Goal: Information Seeking & Learning: Learn about a topic

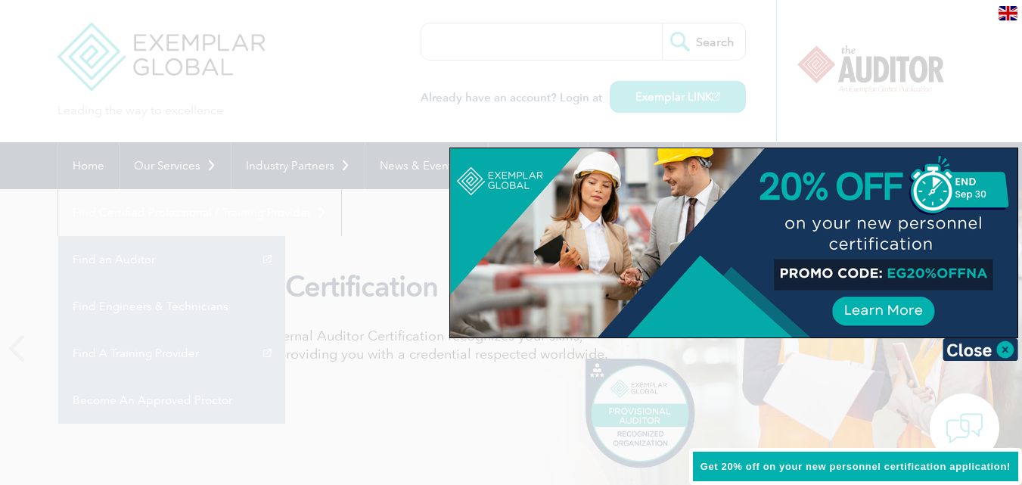
click at [879, 104] on div at bounding box center [511, 242] width 1022 height 485
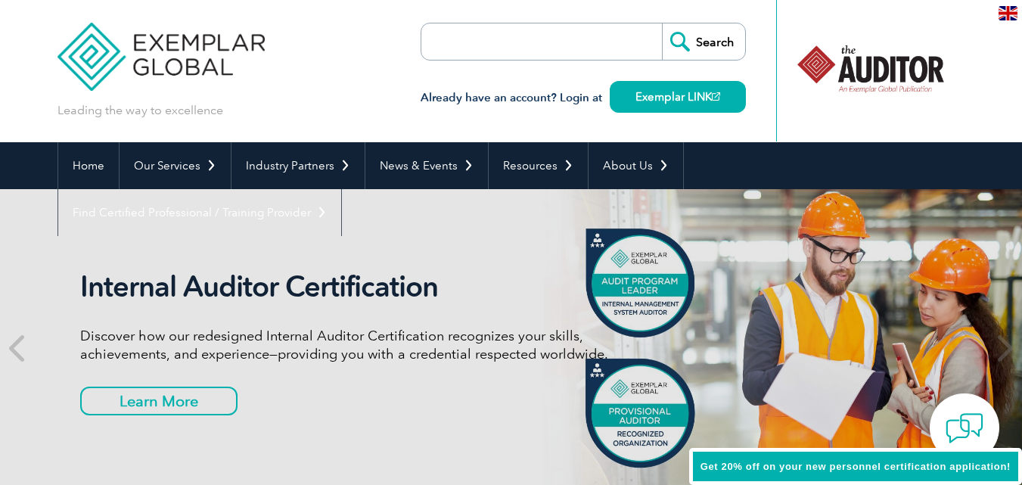
click at [0, 0] on link "Find A Training Provider" at bounding box center [0, 0] width 0 height 0
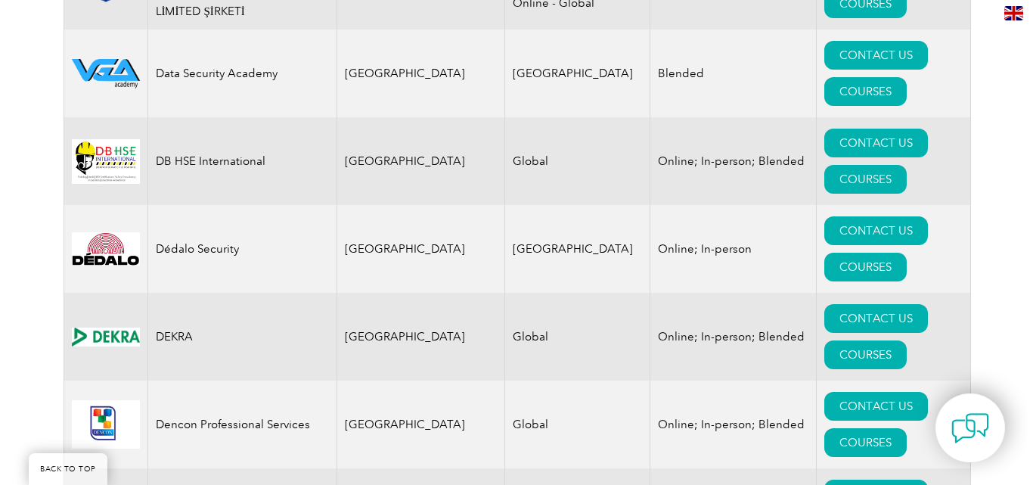
scroll to position [6465, 0]
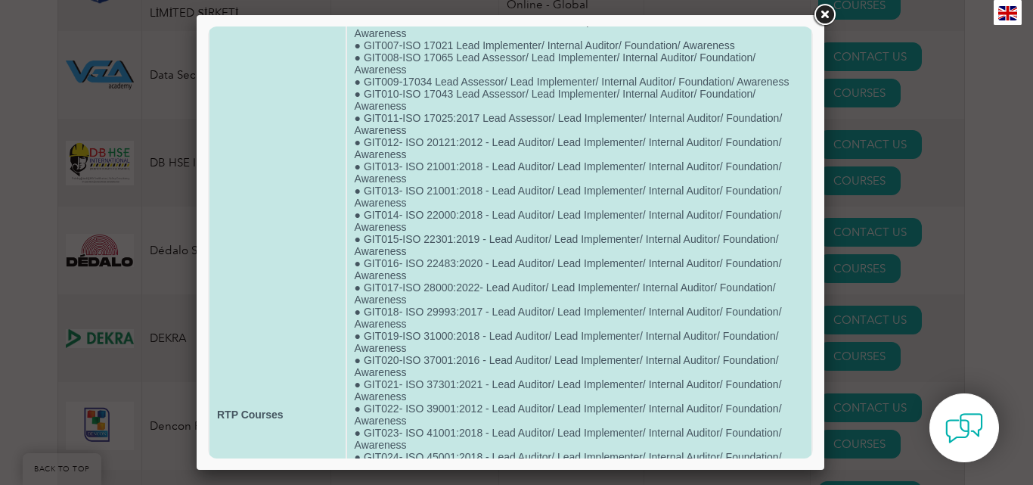
scroll to position [0, 0]
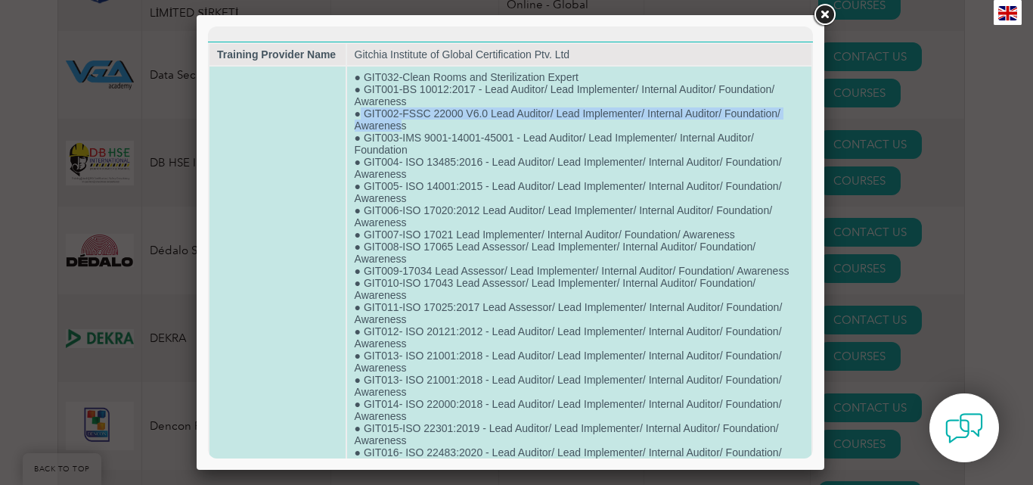
drag, startPoint x: 361, startPoint y: 109, endPoint x: 400, endPoint y: 123, distance: 41.6
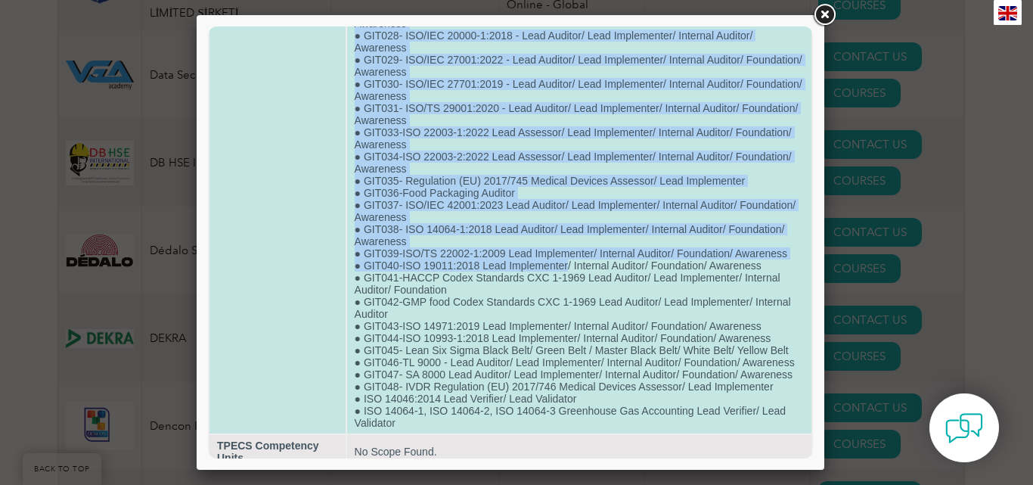
scroll to position [731, 0]
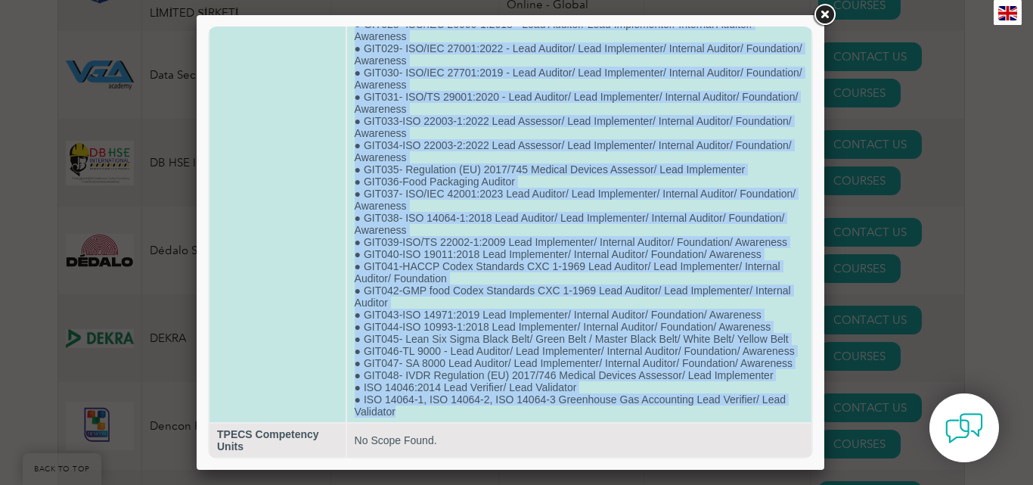
drag, startPoint x: 362, startPoint y: 76, endPoint x: 604, endPoint y: 410, distance: 412.6
copy td "LOR136-Ipsum Dolor sit Ametconsectet Adipis ● ELI815-SE 58010:2082 - Doei Tempo…"
